Goal: Transaction & Acquisition: Purchase product/service

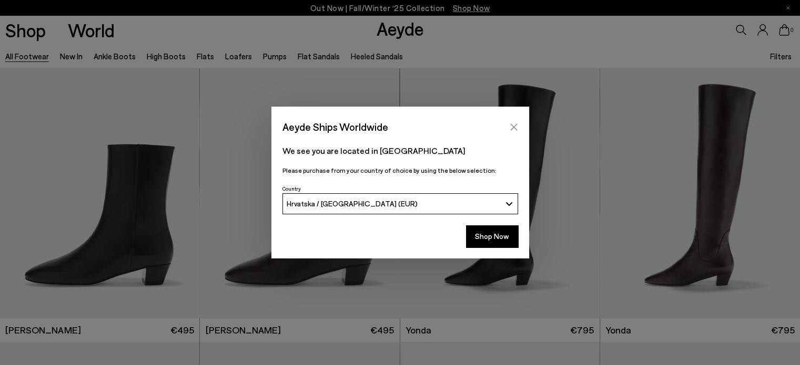
click at [511, 126] on icon "Close" at bounding box center [513, 127] width 8 height 8
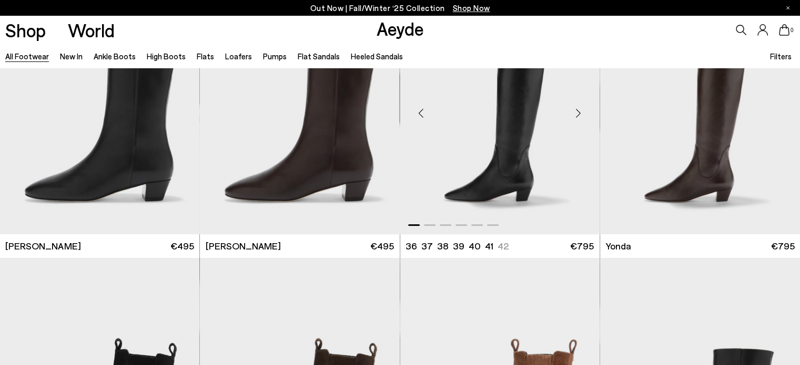
scroll to position [105, 0]
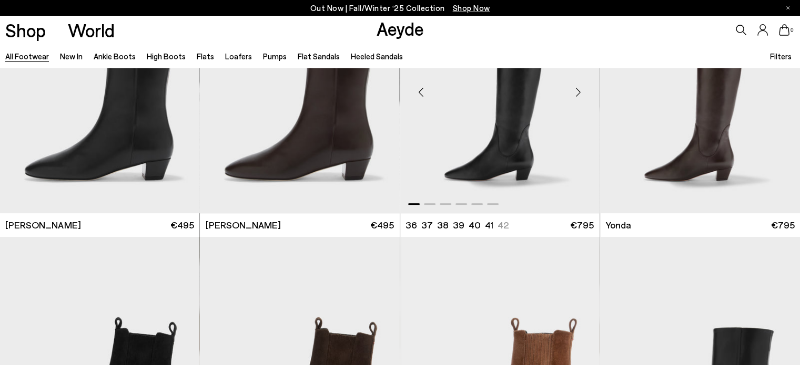
click at [509, 147] on img "1 / 6" at bounding box center [499, 88] width 199 height 251
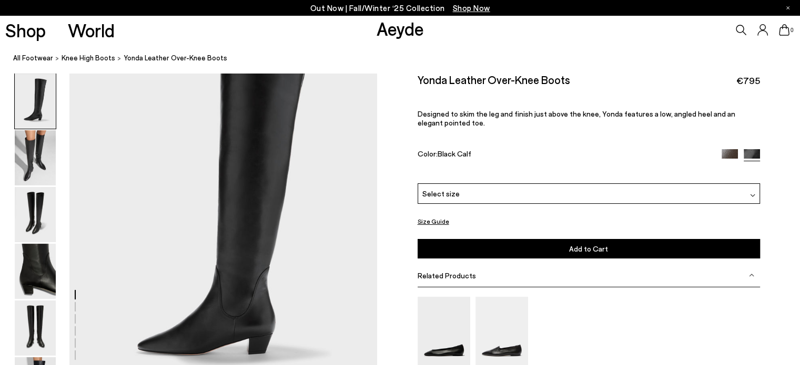
scroll to position [105, 0]
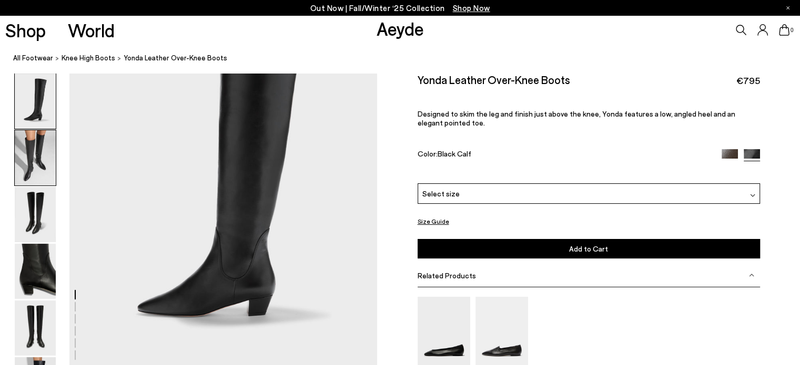
click at [37, 149] on img at bounding box center [35, 157] width 41 height 55
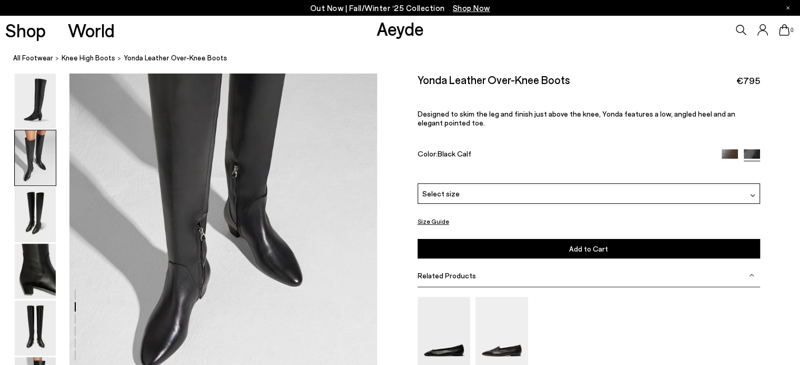
scroll to position [518, 0]
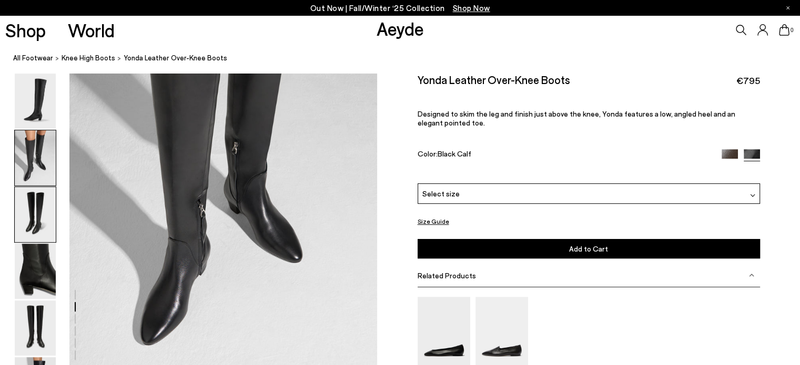
click at [36, 210] on img at bounding box center [35, 214] width 41 height 55
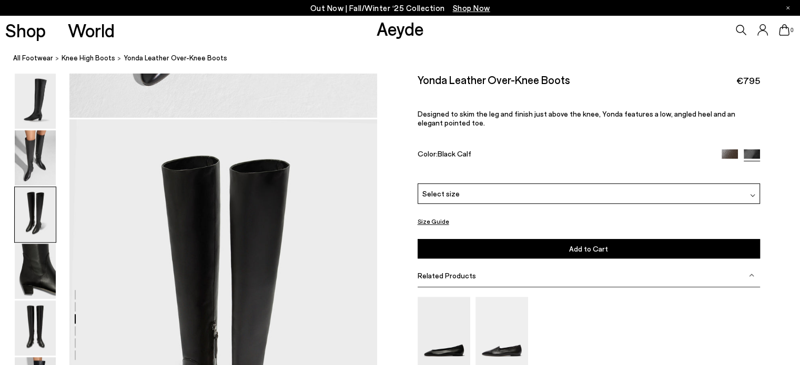
scroll to position [824, 0]
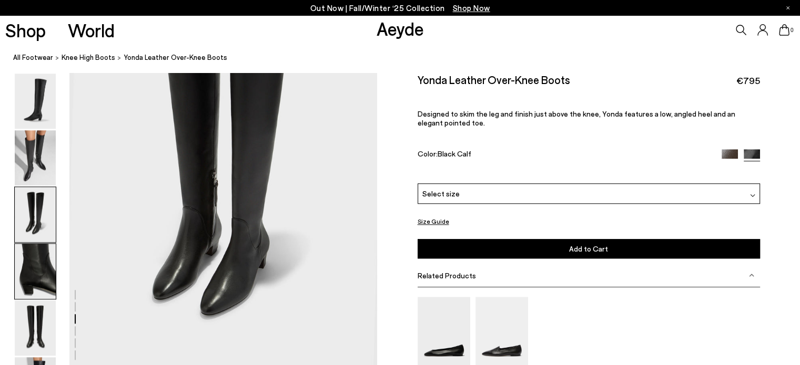
click at [34, 244] on img at bounding box center [35, 271] width 41 height 55
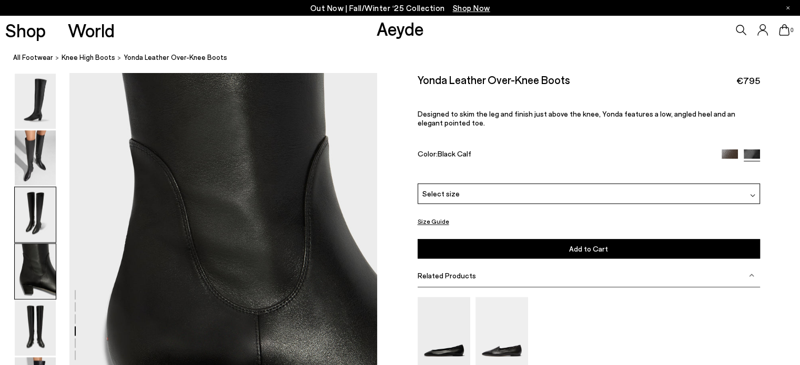
click at [30, 220] on img at bounding box center [35, 214] width 41 height 55
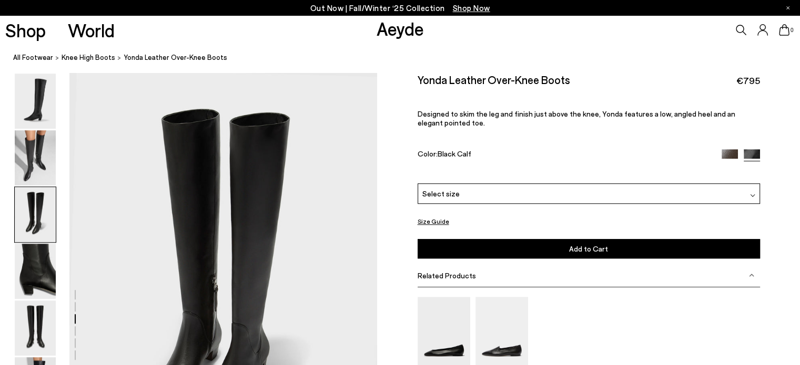
scroll to position [930, 0]
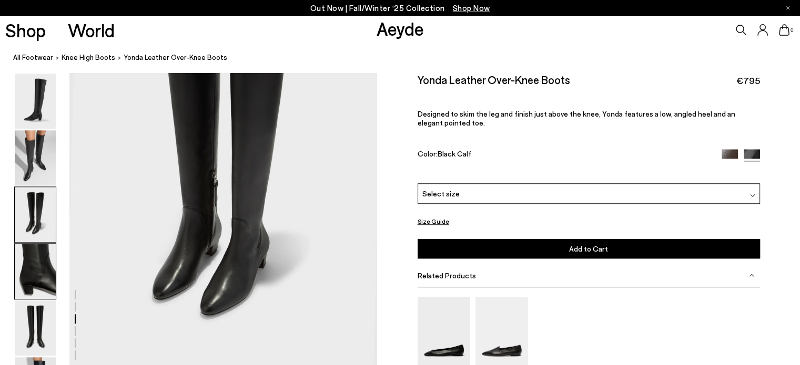
click at [32, 280] on img at bounding box center [35, 271] width 41 height 55
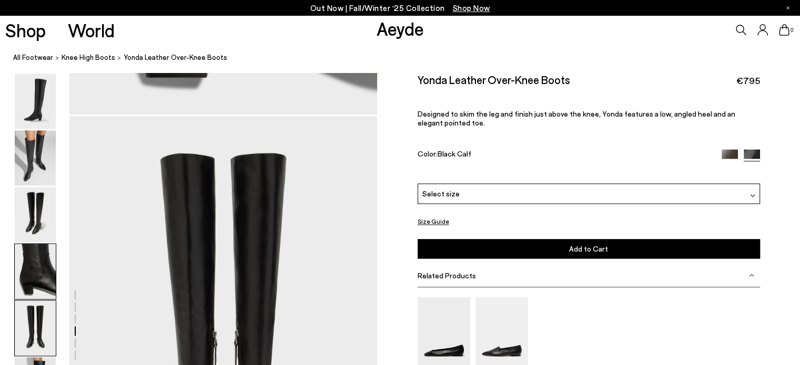
click at [35, 318] on img at bounding box center [35, 328] width 41 height 55
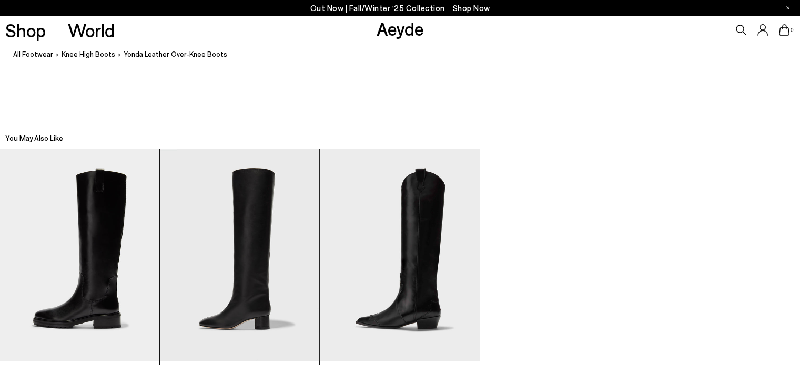
scroll to position [2490, 0]
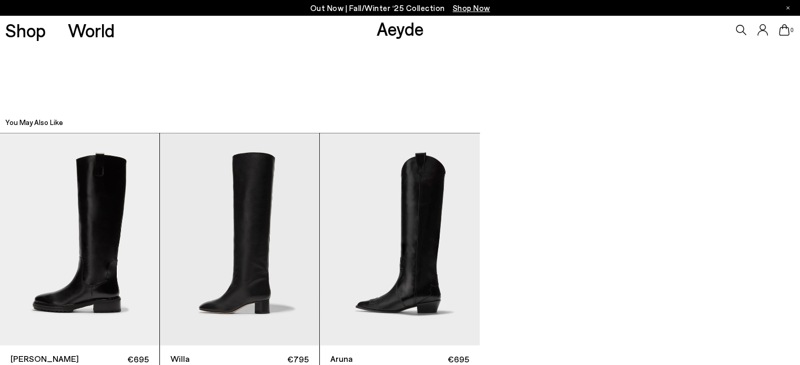
click at [426, 227] on img "3 / 3" at bounding box center [399, 240] width 159 height 212
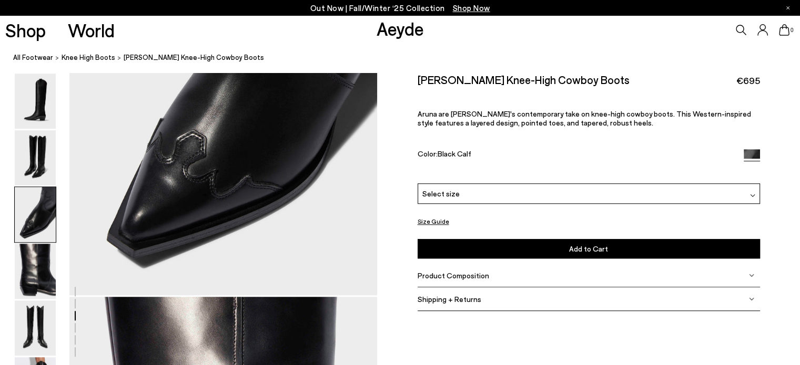
scroll to position [526, 0]
